Goal: Task Accomplishment & Management: Manage account settings

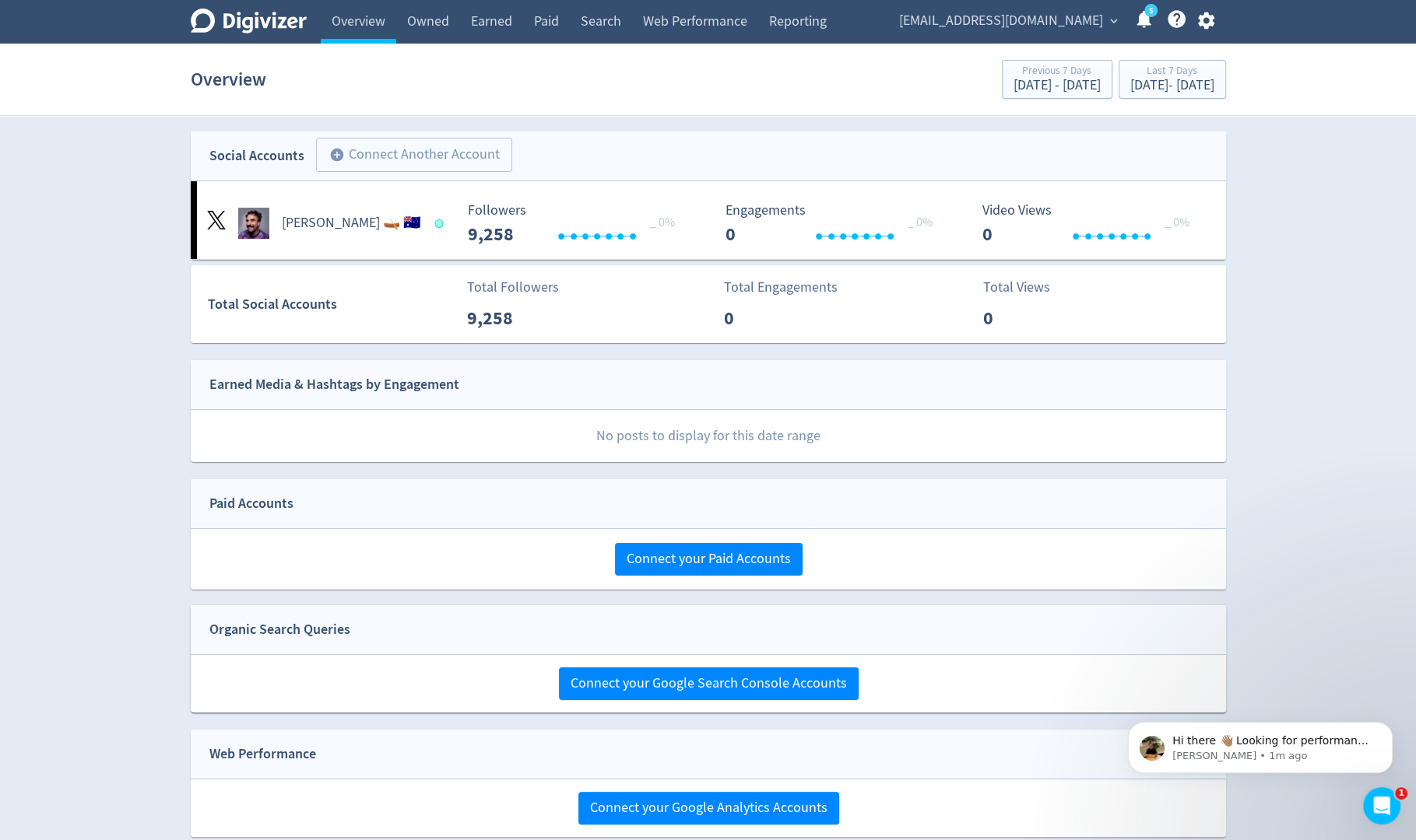
click at [1216, 21] on icon "button" at bounding box center [1206, 20] width 21 height 21
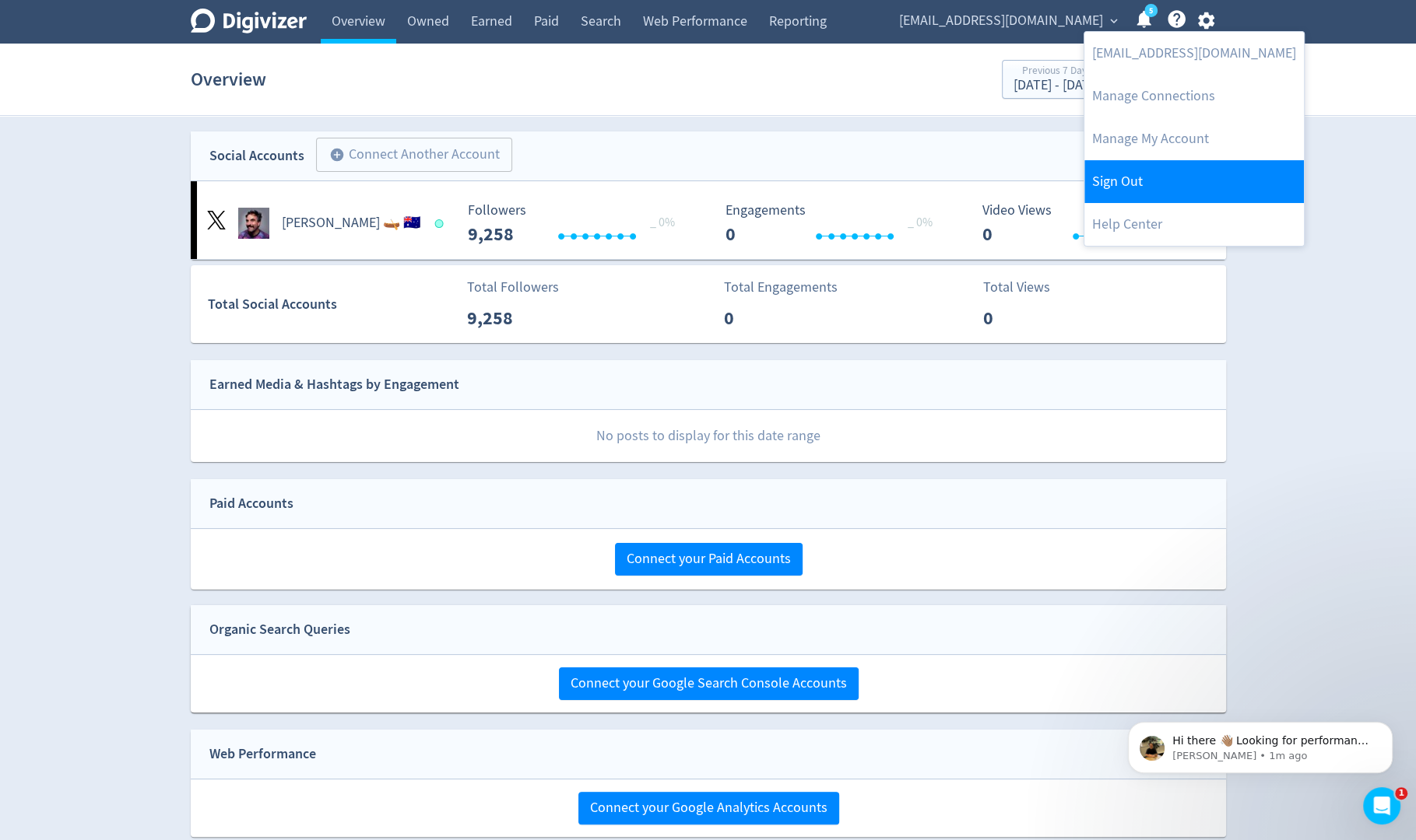
click at [1149, 174] on link "Sign Out" at bounding box center [1193, 182] width 219 height 42
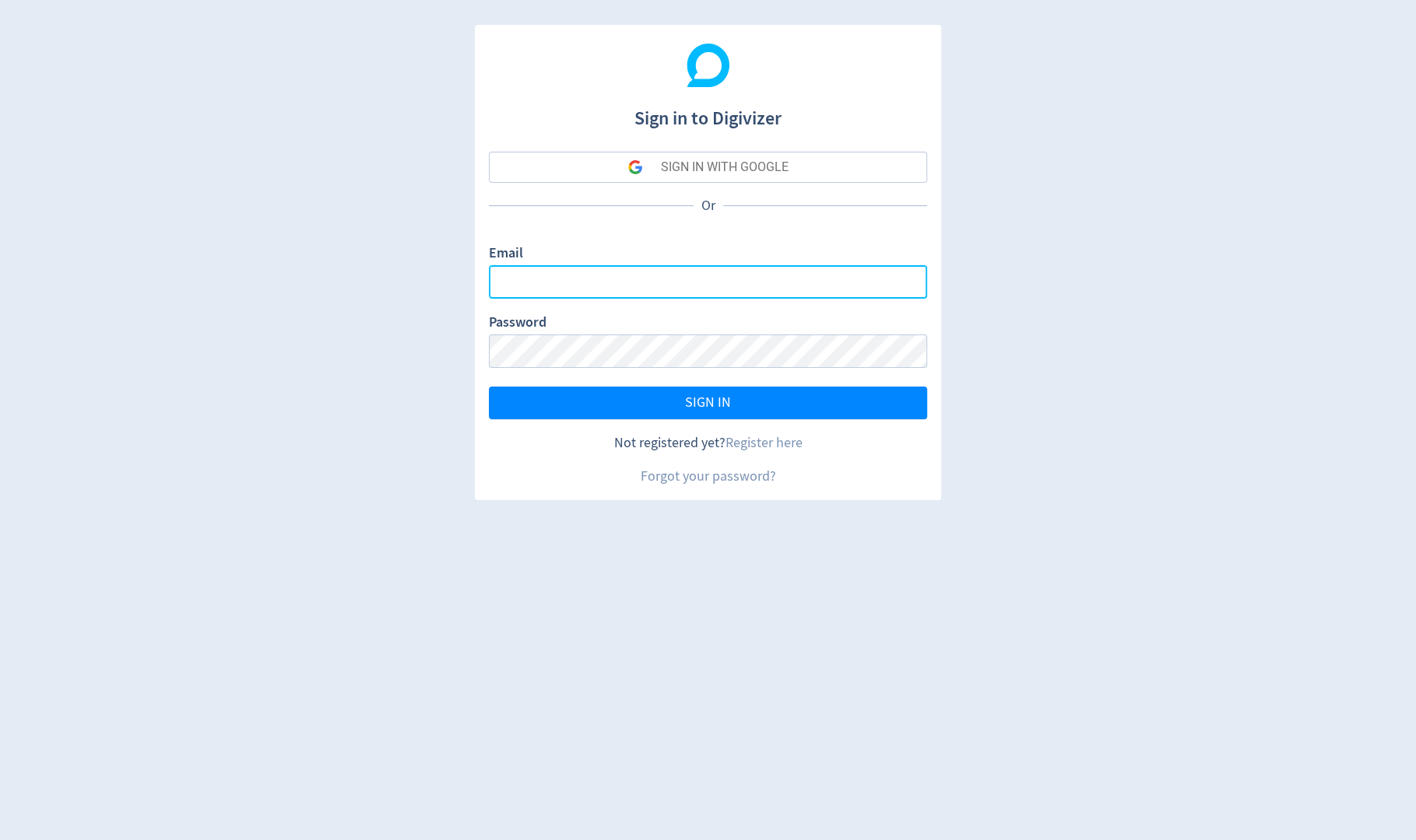
type input "[PERSON_NAME][EMAIL_ADDRESS][PERSON_NAME][DOMAIN_NAME]"
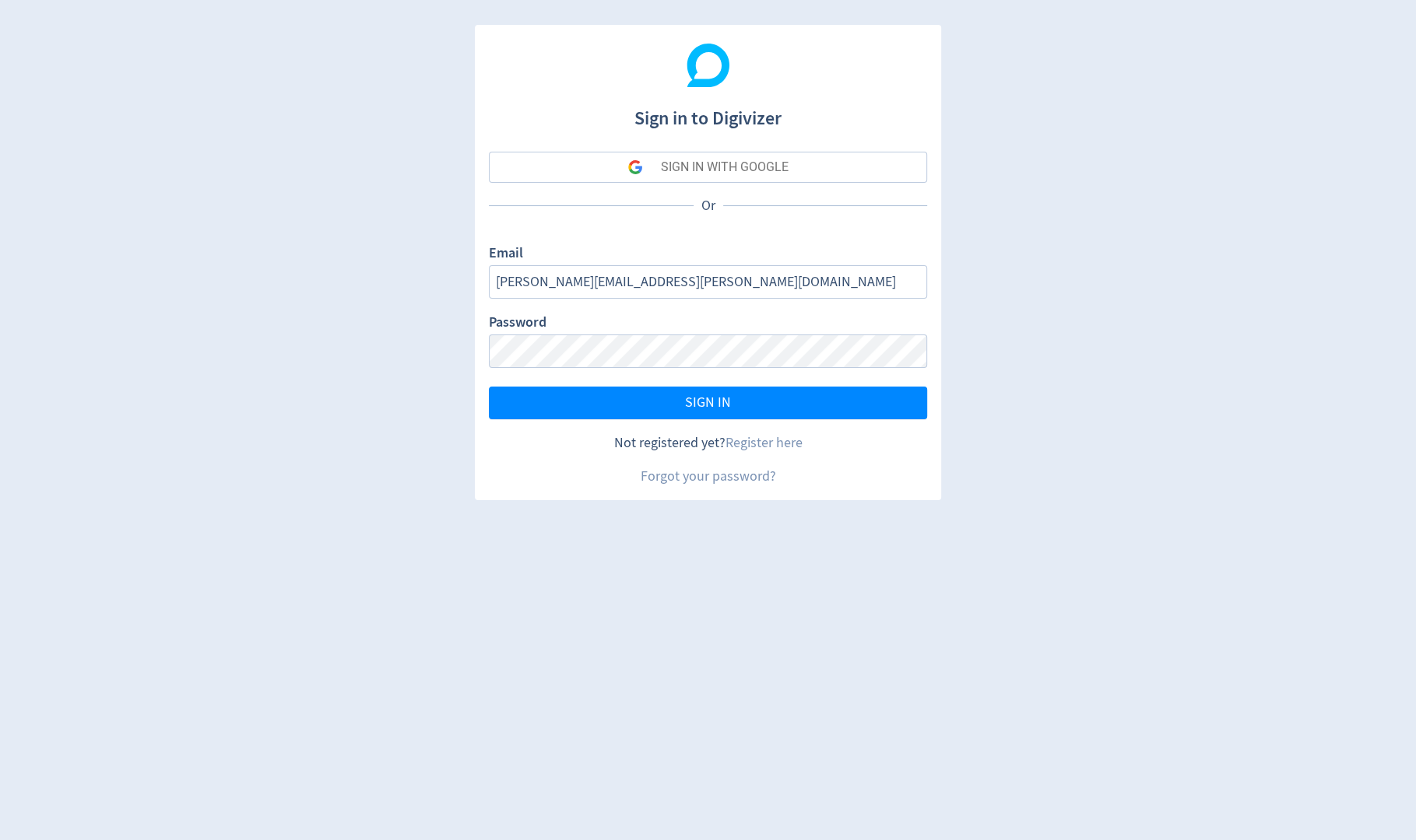
click at [797, 173] on button "SIGN IN WITH GOOGLE" at bounding box center [708, 167] width 438 height 31
